Goal: Find specific page/section: Find specific page/section

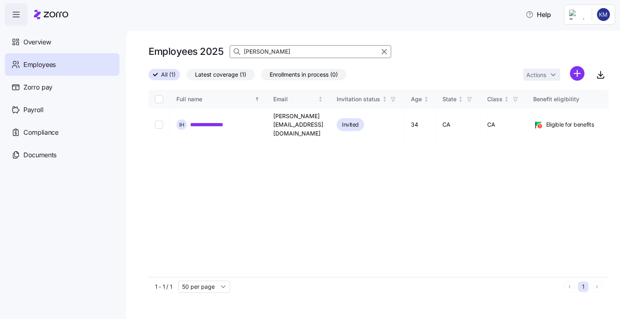
drag, startPoint x: 273, startPoint y: 47, endPoint x: 238, endPoint y: 48, distance: 34.3
click at [239, 48] on div "[PERSON_NAME]" at bounding box center [310, 51] width 161 height 13
click at [265, 50] on input "ry" at bounding box center [310, 51] width 161 height 13
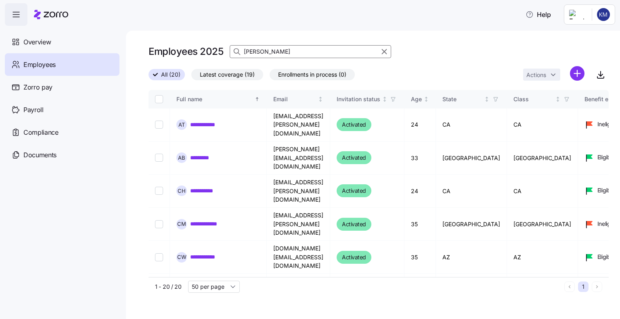
click at [265, 51] on input "[PERSON_NAME]" at bounding box center [310, 51] width 161 height 13
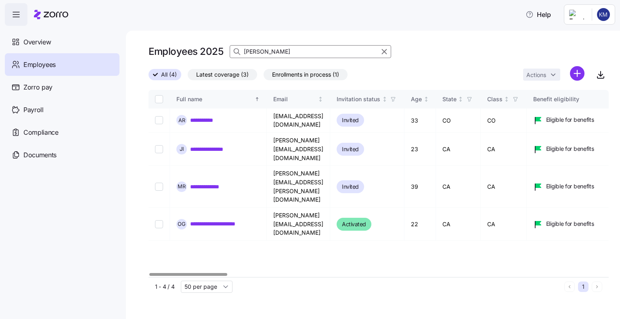
type input "[PERSON_NAME]"
